Goal: Information Seeking & Learning: Find specific fact

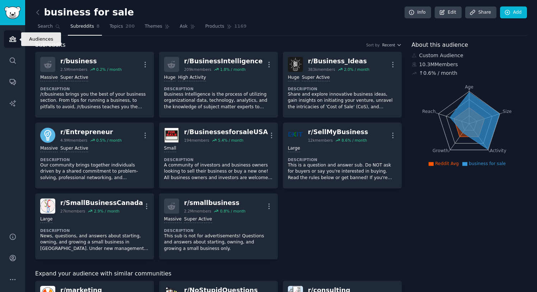
click at [15, 41] on icon "Sidebar" at bounding box center [12, 39] width 6 height 5
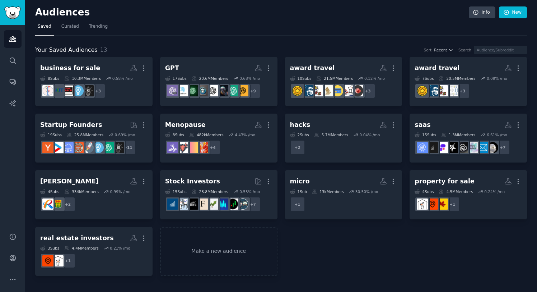
click at [13, 17] on img "Sidebar" at bounding box center [12, 12] width 17 height 13
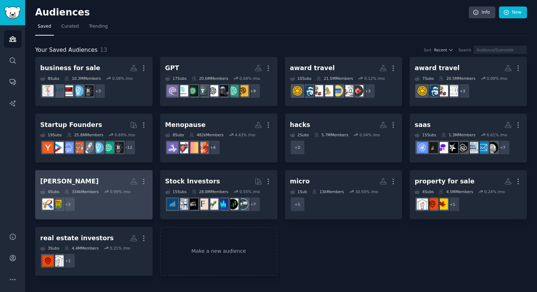
click at [86, 177] on h2 "[PERSON_NAME] More" at bounding box center [93, 181] width 107 height 13
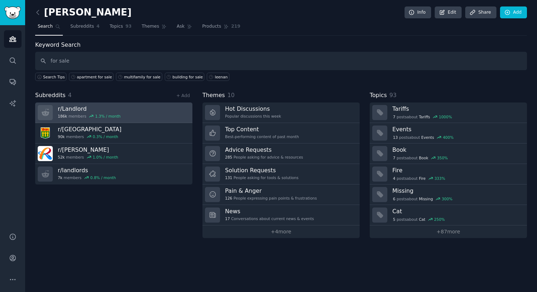
type input "for sale"
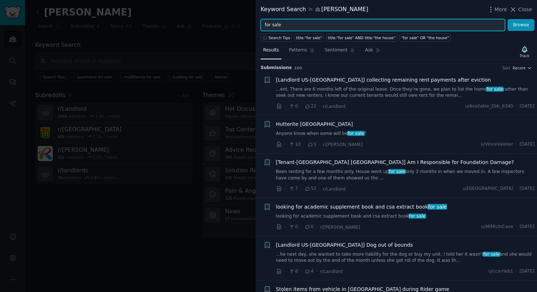
click at [265, 26] on input "for sale" at bounding box center [383, 25] width 245 height 12
click at [495, 23] on input "building for sale" at bounding box center [383, 25] width 245 height 12
click at [522, 25] on button "Browse" at bounding box center [521, 25] width 27 height 12
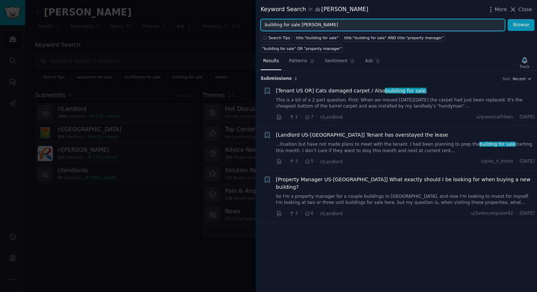
type input "building for sale [PERSON_NAME]"
click at [522, 25] on button "Browse" at bounding box center [521, 25] width 27 height 12
